Goal: Check status

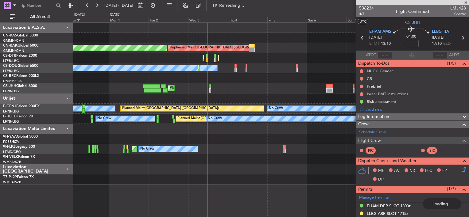
scroll to position [117, 0]
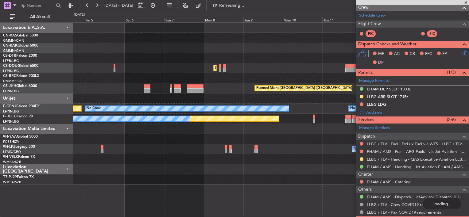
click at [38, 37] on div "Unplanned Maint [GEOGRAPHIC_DATA] ([GEOGRAPHIC_DATA]) Planned Maint [GEOGRAPHIC…" at bounding box center [234, 114] width 469 height 206
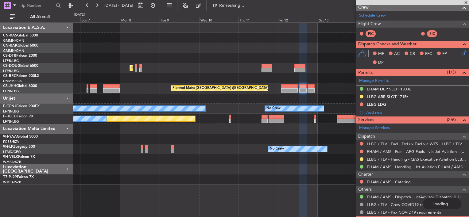
click at [130, 42] on div "Unplanned Maint [GEOGRAPHIC_DATA] ([GEOGRAPHIC_DATA]) Planned Maint [GEOGRAPHIC…" at bounding box center [271, 104] width 396 height 162
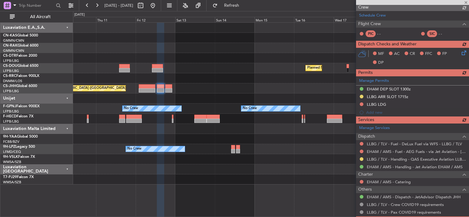
click at [177, 51] on div "Planned Maint Casablanca ([PERSON_NAME] Intl)" at bounding box center [271, 48] width 396 height 10
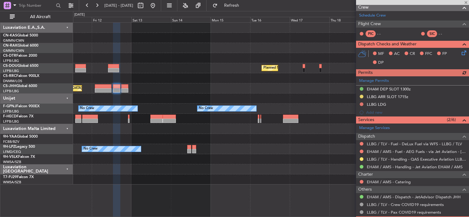
click at [102, 47] on div "Planned Maint Casablanca ([PERSON_NAME] Intl) Planned Maint [GEOGRAPHIC_DATA] (…" at bounding box center [271, 104] width 396 height 162
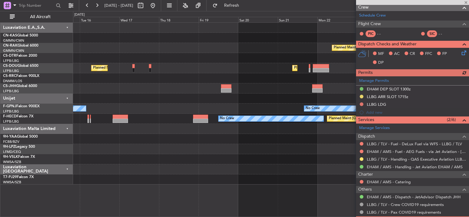
click at [126, 45] on div "Planned Maint Casablanca ([PERSON_NAME] Intl) Planned Maint [GEOGRAPHIC_DATA] (…" at bounding box center [271, 104] width 396 height 162
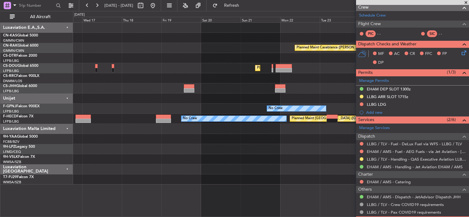
click at [220, 80] on div at bounding box center [271, 78] width 396 height 10
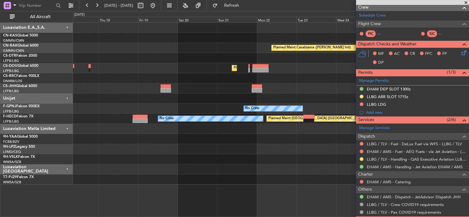
click at [171, 94] on div at bounding box center [271, 99] width 396 height 10
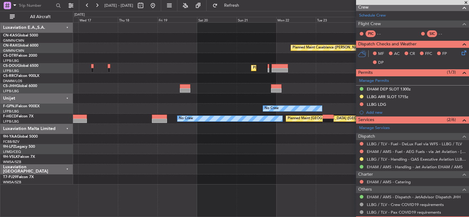
click at [316, 85] on div "Planned Maint Casablanca ([PERSON_NAME] Intl) Planned Maint [GEOGRAPHIC_DATA] (…" at bounding box center [271, 104] width 396 height 162
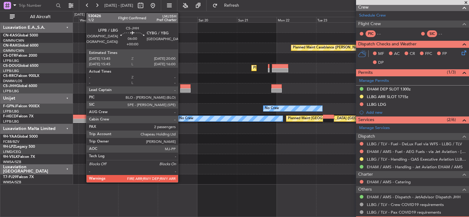
click at [181, 90] on div at bounding box center [185, 90] width 10 height 4
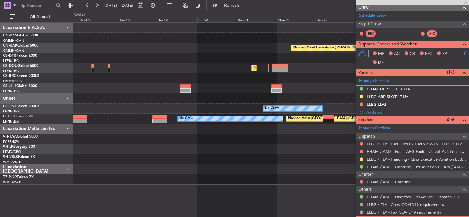
type input "2"
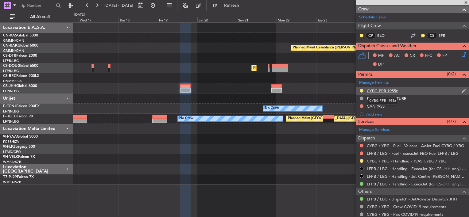
scroll to position [154, 0]
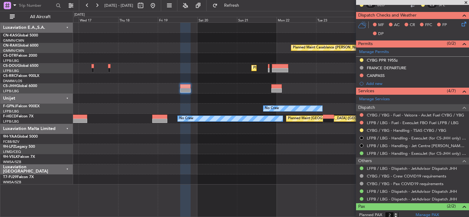
click at [216, 62] on div at bounding box center [271, 58] width 396 height 10
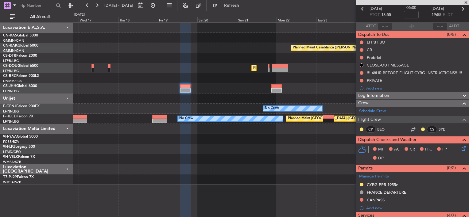
scroll to position [0, 0]
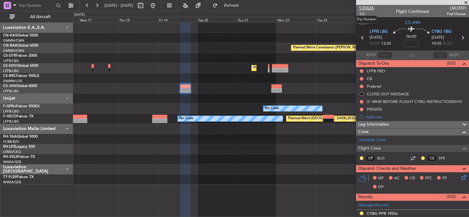
click at [371, 7] on span "530426" at bounding box center [366, 8] width 15 height 6
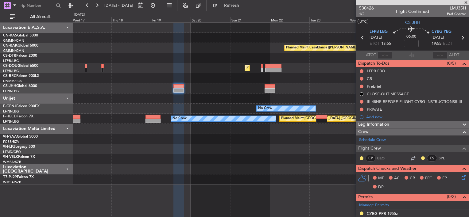
click at [200, 65] on div "Planned Maint Casablanca ([PERSON_NAME] Intl) Planned Maint [GEOGRAPHIC_DATA] (…" at bounding box center [271, 104] width 396 height 162
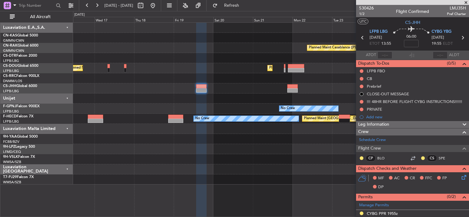
click at [236, 94] on div at bounding box center [271, 99] width 396 height 10
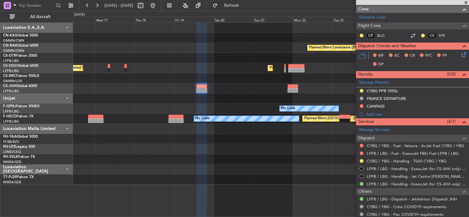
scroll to position [183, 0]
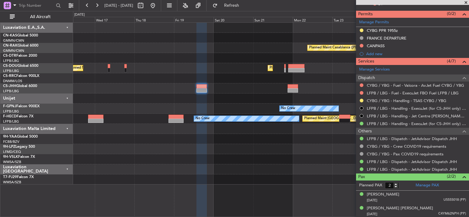
click at [204, 84] on div at bounding box center [271, 89] width 396 height 10
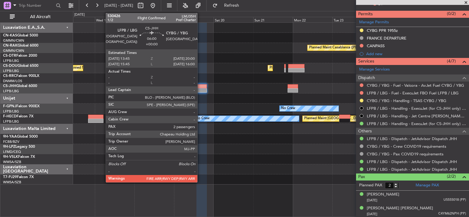
click at [200, 89] on div at bounding box center [201, 90] width 10 height 4
